Goal: Task Accomplishment & Management: Manage account settings

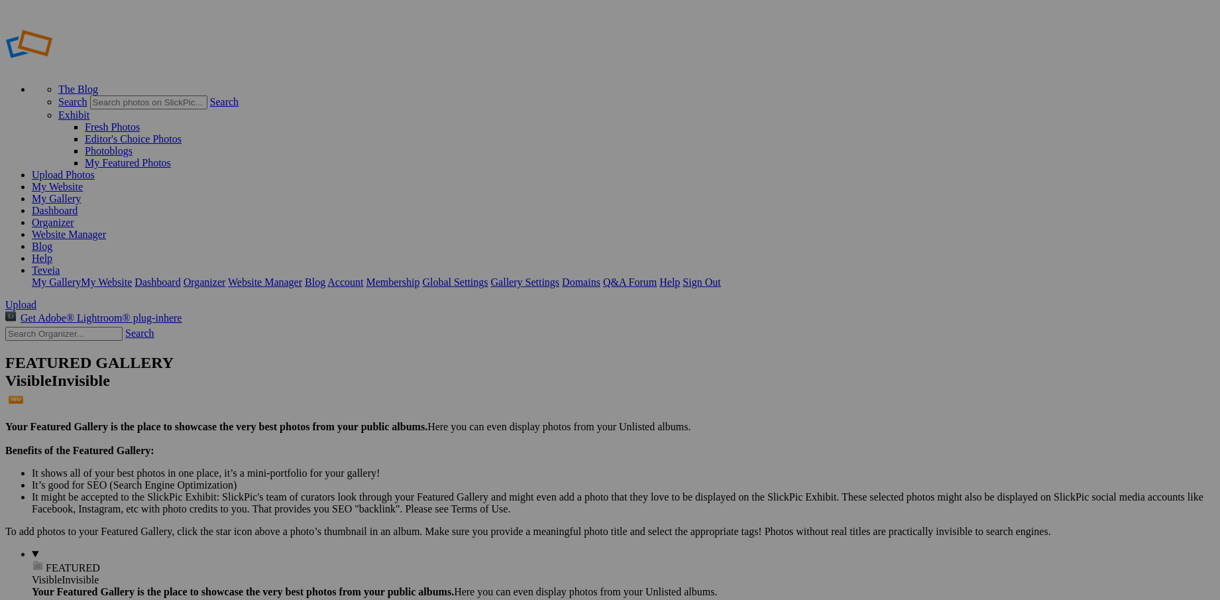
click at [78, 205] on link "Dashboard" at bounding box center [55, 210] width 46 height 11
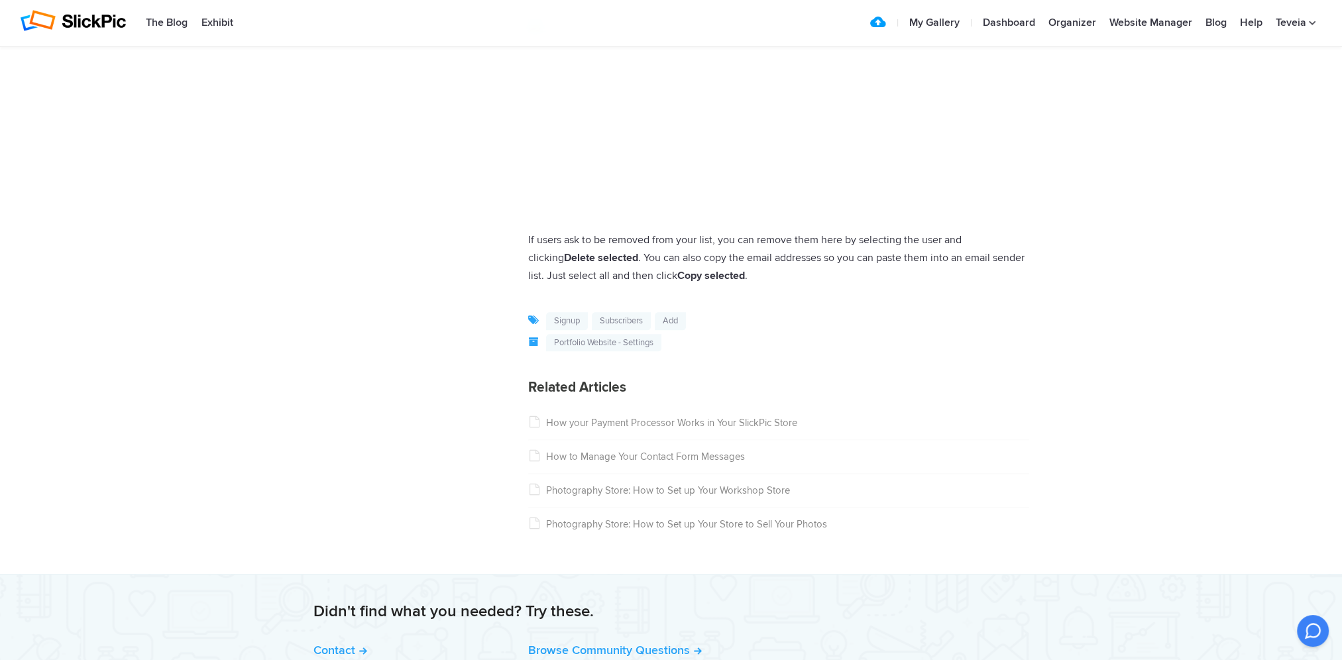
scroll to position [1988, 0]
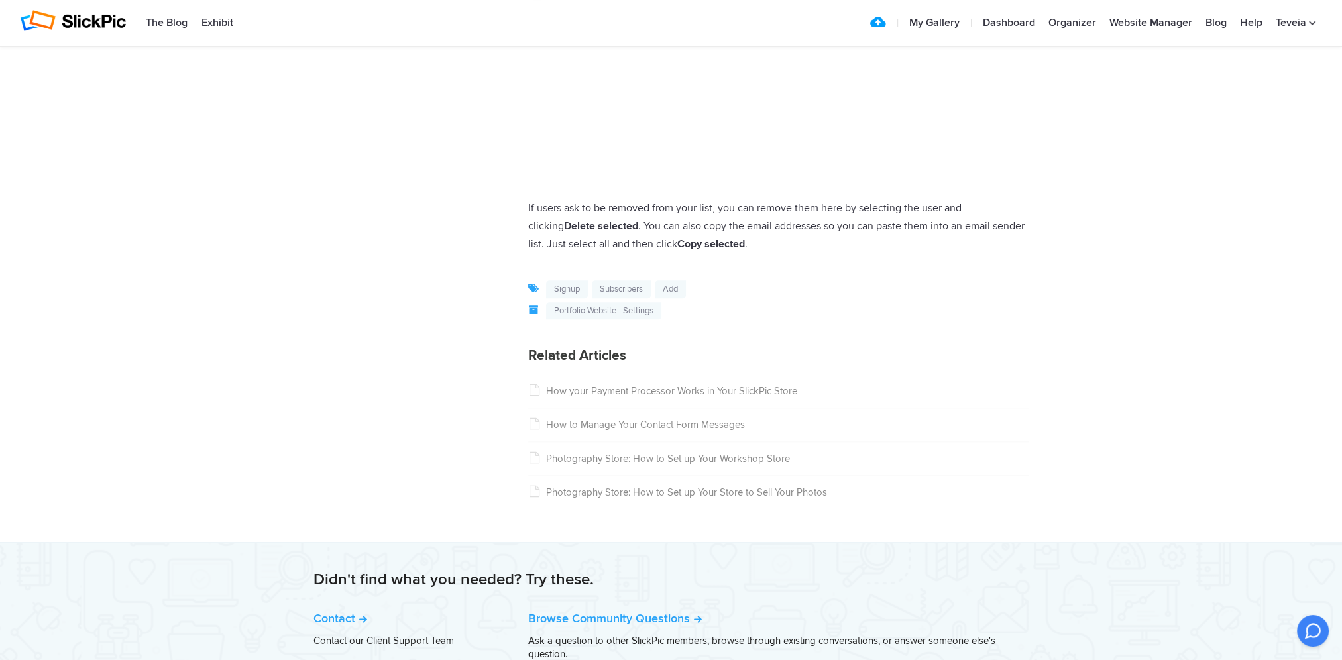
click at [557, 397] on link "How your Payment Processor Works in Your SlickPic Store" at bounding box center [662, 391] width 269 height 12
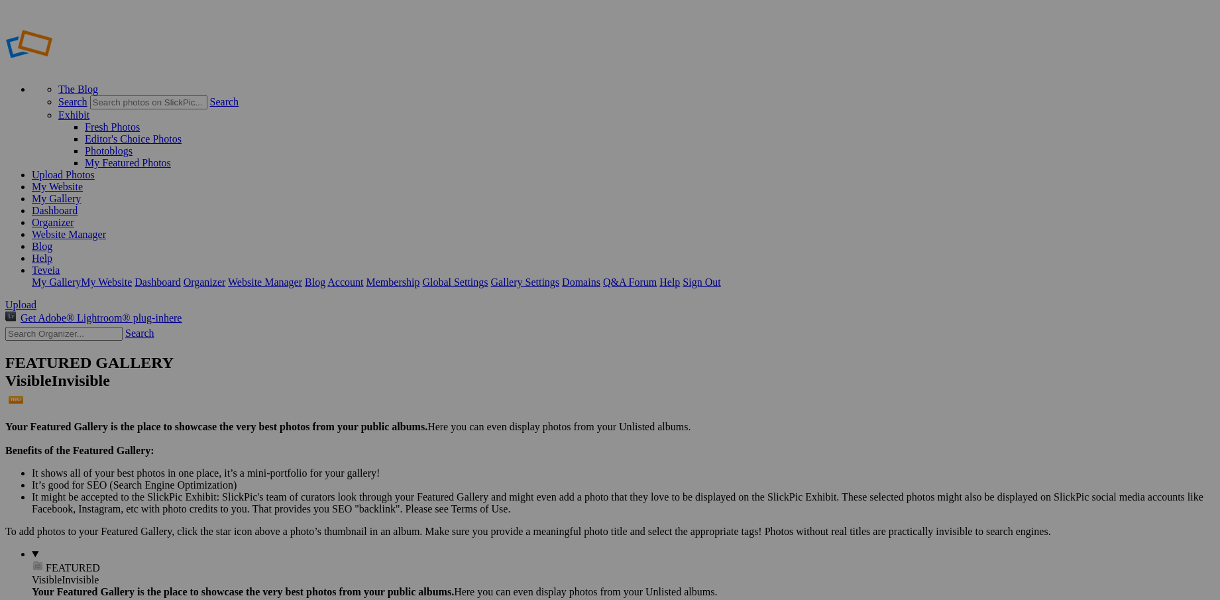
drag, startPoint x: 590, startPoint y: 222, endPoint x: 438, endPoint y: 194, distance: 154.3
drag, startPoint x: 720, startPoint y: 205, endPoint x: 565, endPoint y: 173, distance: 158.3
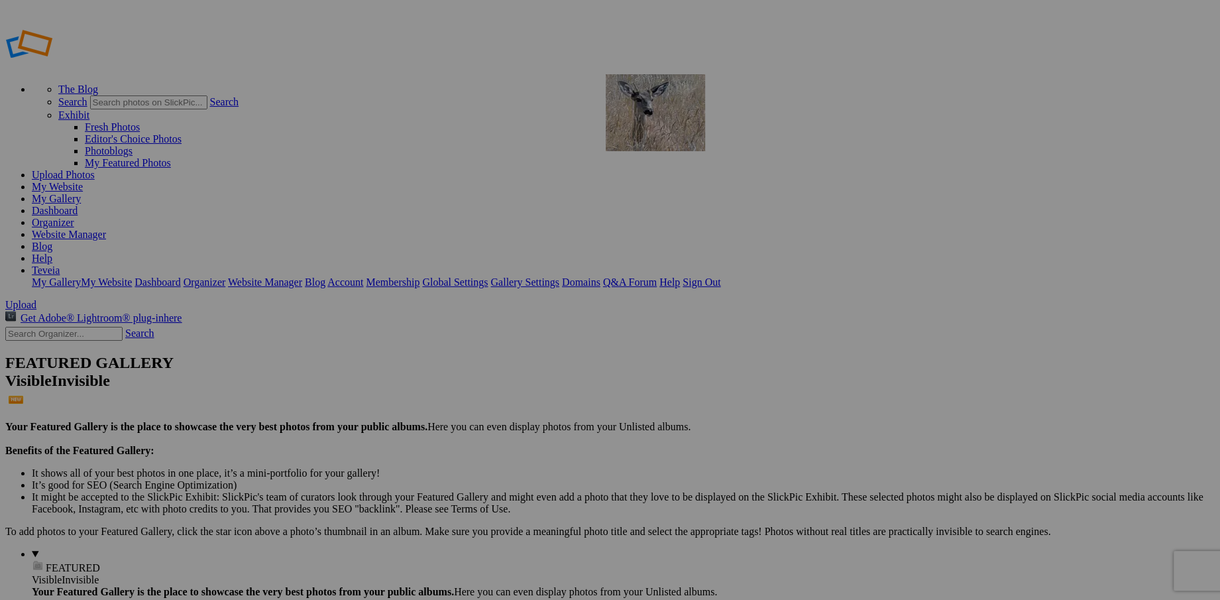
drag, startPoint x: 949, startPoint y: 203, endPoint x: 797, endPoint y: 170, distance: 156.0
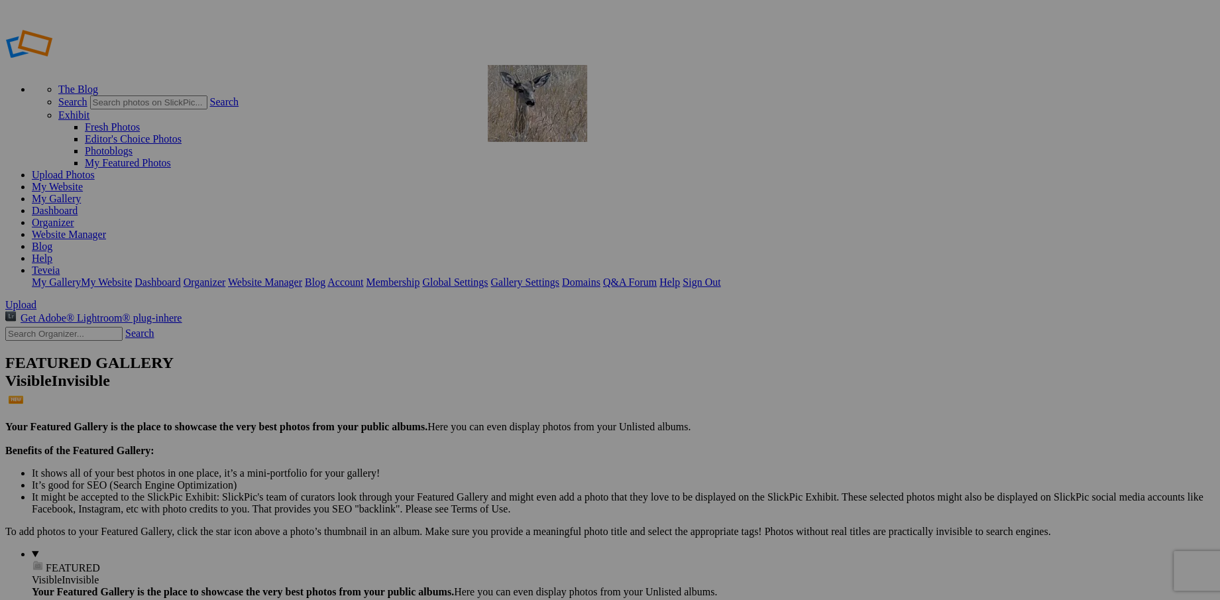
drag, startPoint x: 842, startPoint y: 190, endPoint x: 679, endPoint y: 160, distance: 166.4
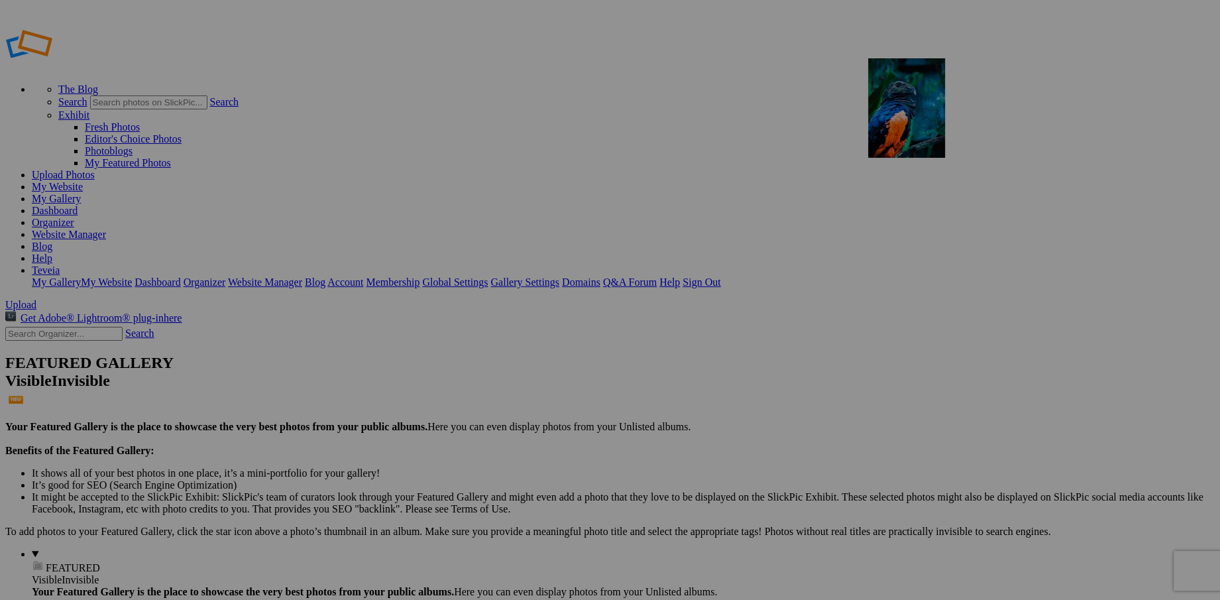
drag, startPoint x: 504, startPoint y: 363, endPoint x: 1059, endPoint y: 154, distance: 592.9
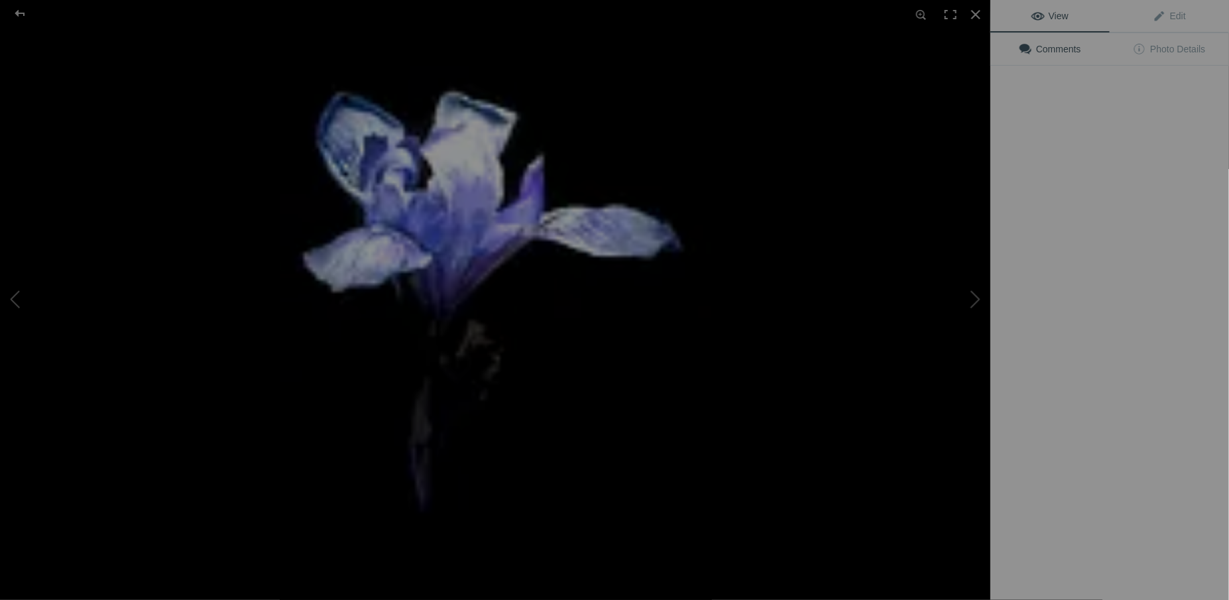
click at [843, 364] on div at bounding box center [775, 300] width 990 height 600
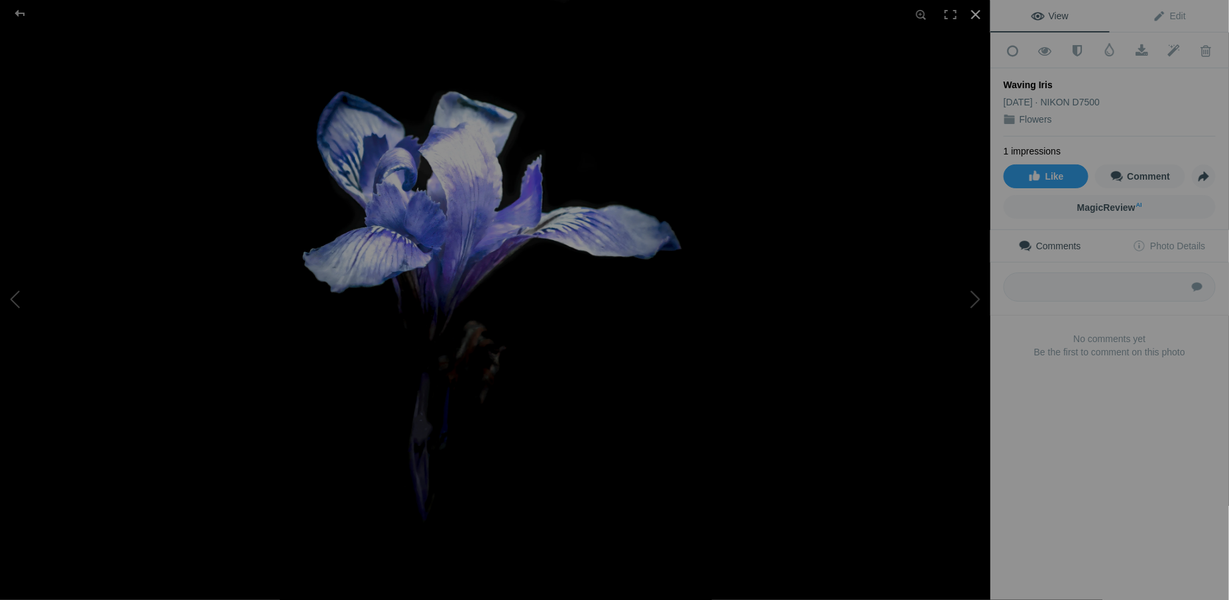
click at [972, 15] on div at bounding box center [975, 14] width 29 height 29
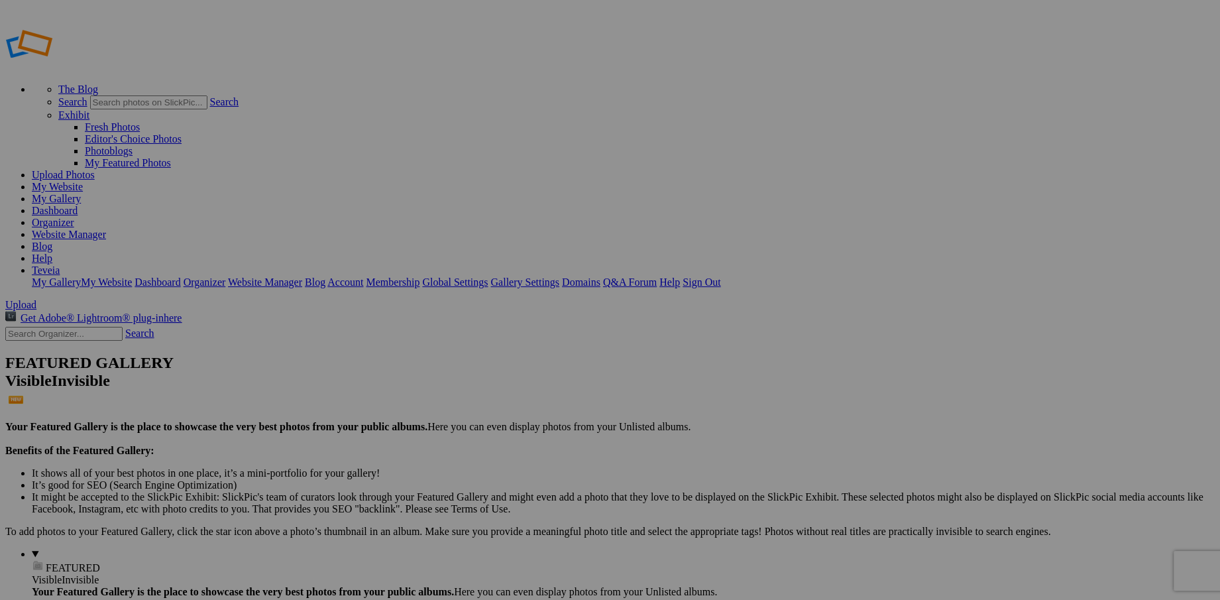
type input "Watermark Nature"
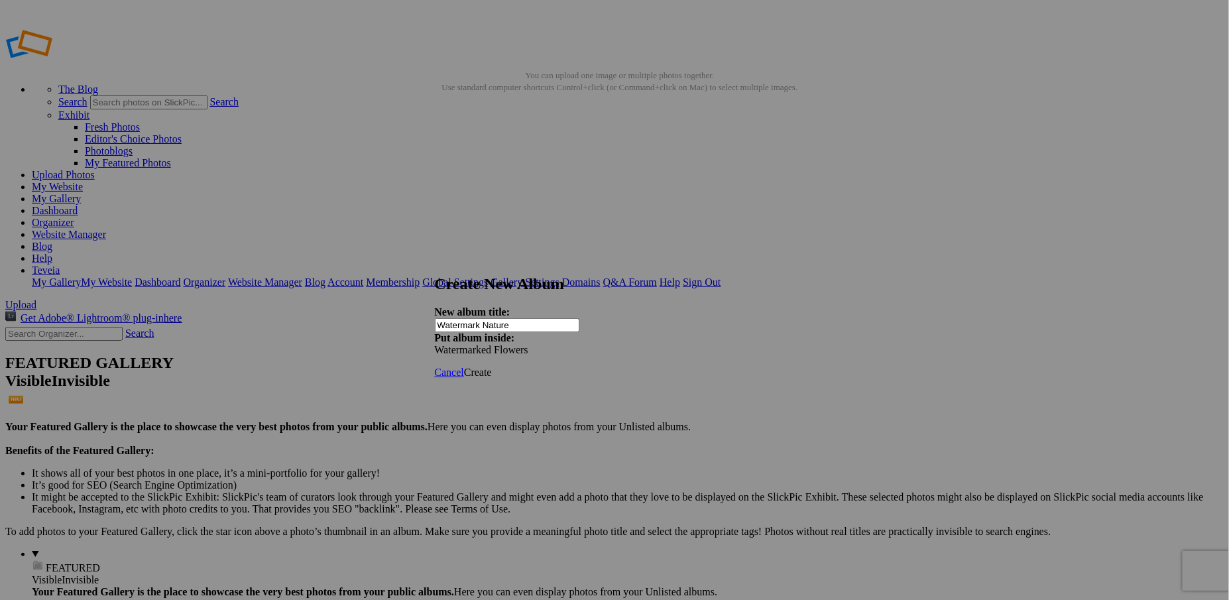
click at [435, 344] on span at bounding box center [435, 349] width 0 height 11
click at [691, 329] on ul "My Albums" at bounding box center [708, 323] width 142 height 12
click at [492, 366] on span "Create" at bounding box center [478, 371] width 28 height 11
